Goal: Transaction & Acquisition: Purchase product/service

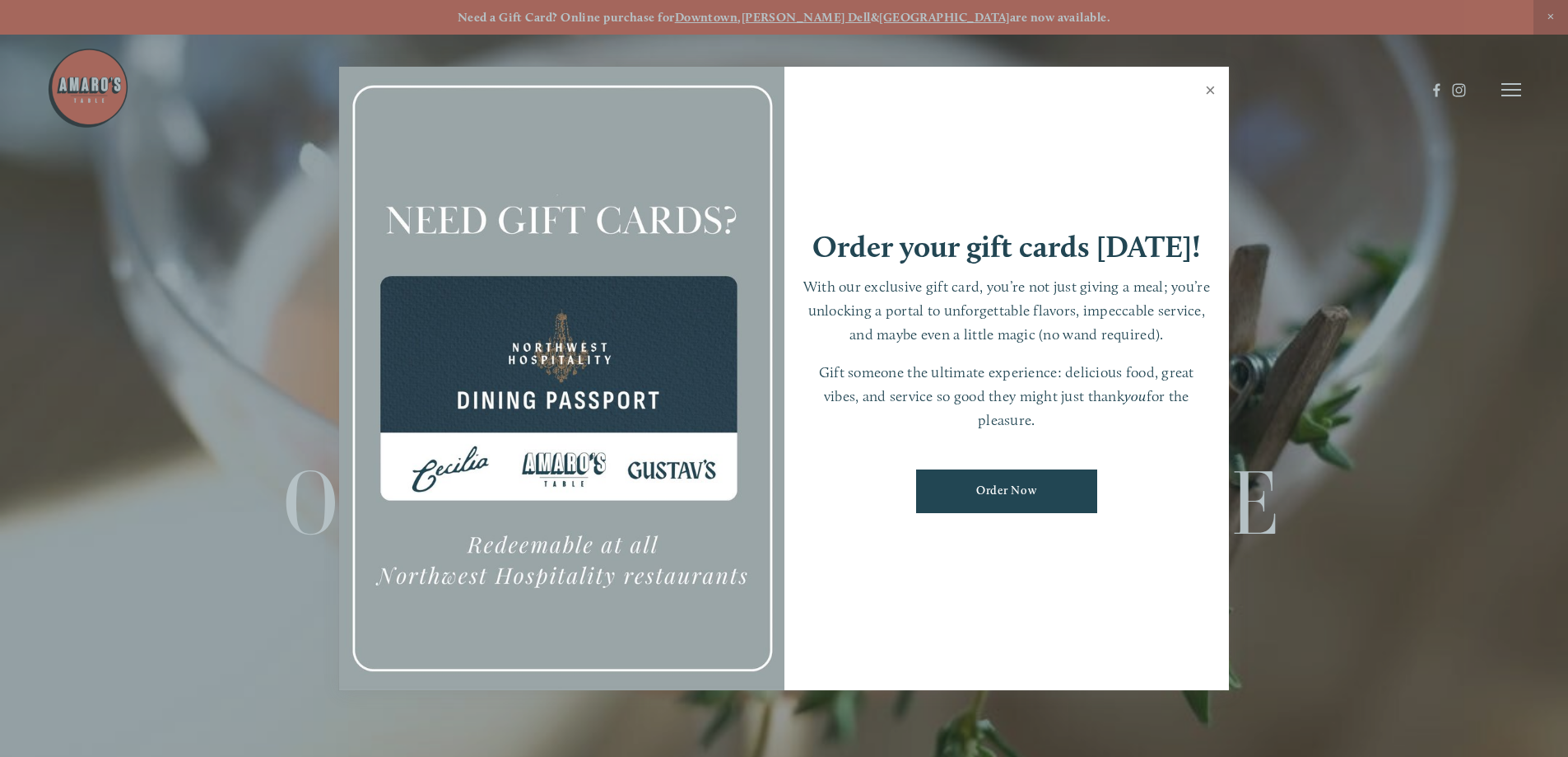
click at [1215, 93] on link "Close" at bounding box center [1210, 92] width 32 height 46
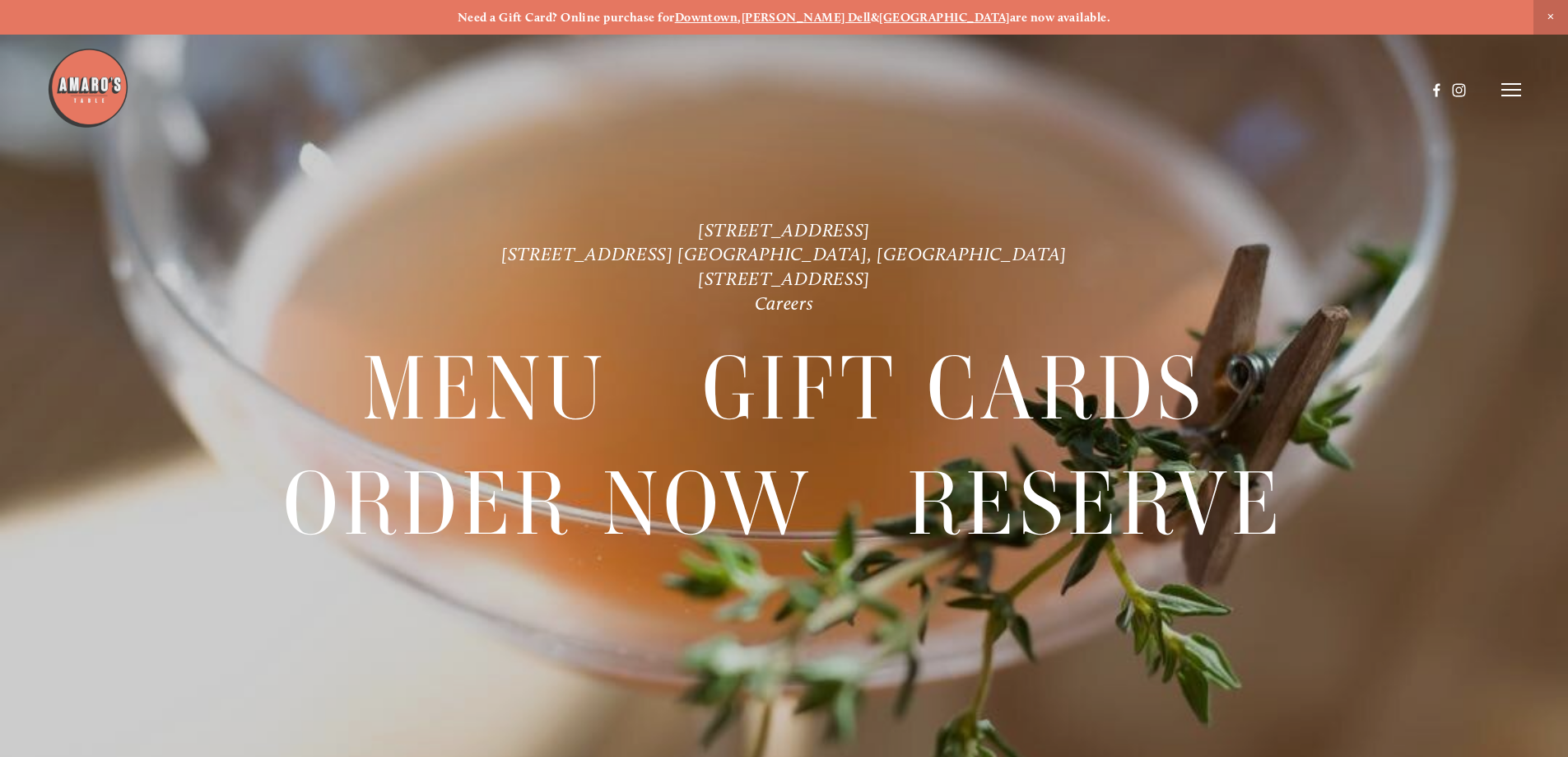
click at [1519, 87] on icon at bounding box center [1511, 89] width 20 height 15
click at [794, 223] on link "[STREET_ADDRESS]" at bounding box center [784, 229] width 172 height 23
click at [1215, 87] on span "Order Now" at bounding box center [1228, 89] width 68 height 16
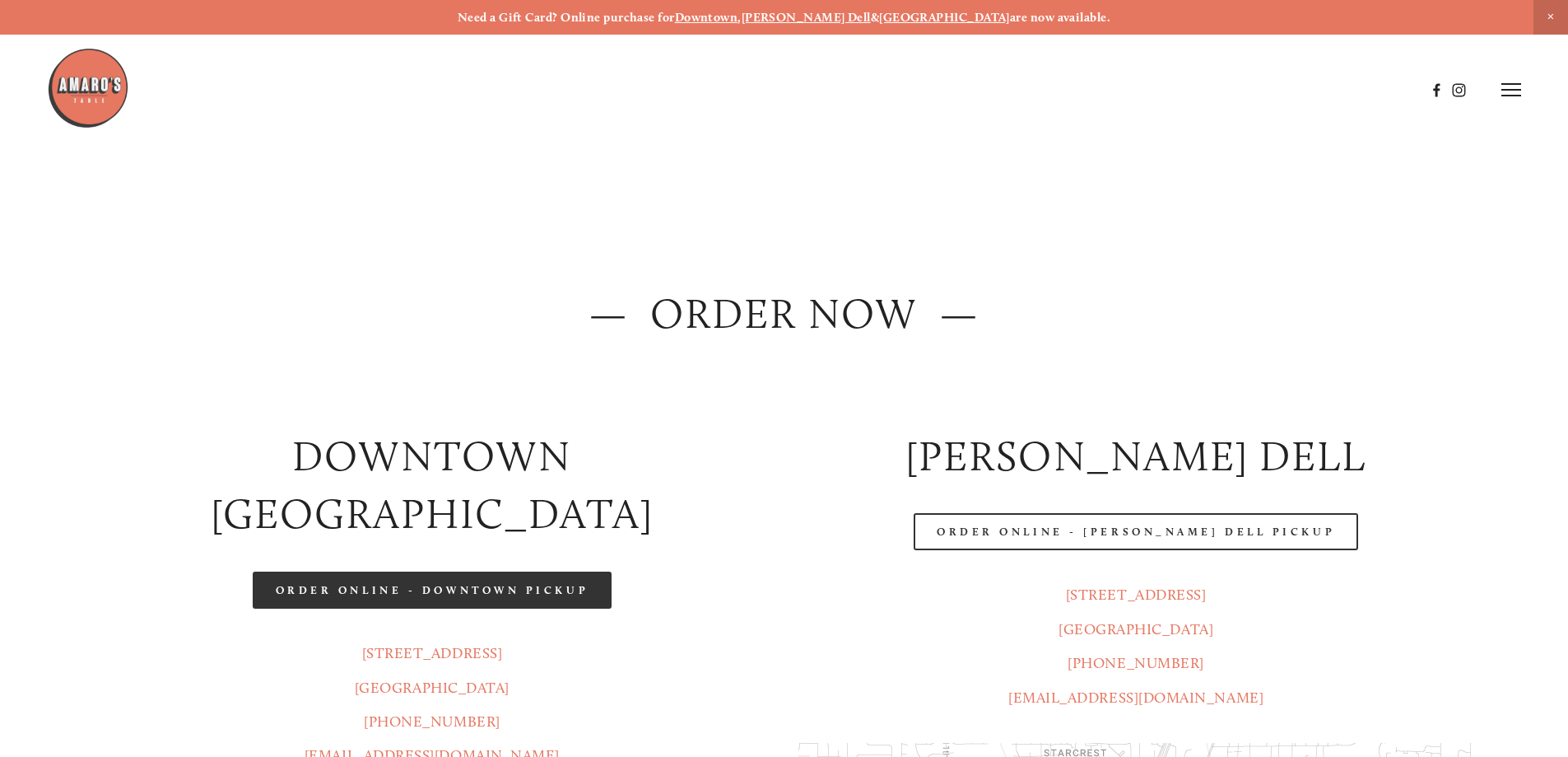
click at [534, 572] on link "Order Online - Downtown pickup" at bounding box center [432, 590] width 360 height 37
